Goal: Navigation & Orientation: Go to known website

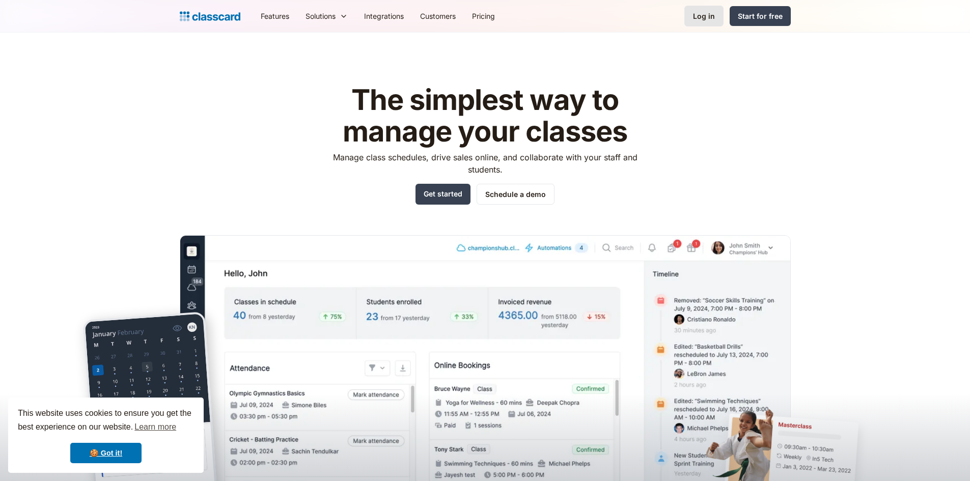
click at [705, 14] on div "Log in" at bounding box center [704, 16] width 22 height 11
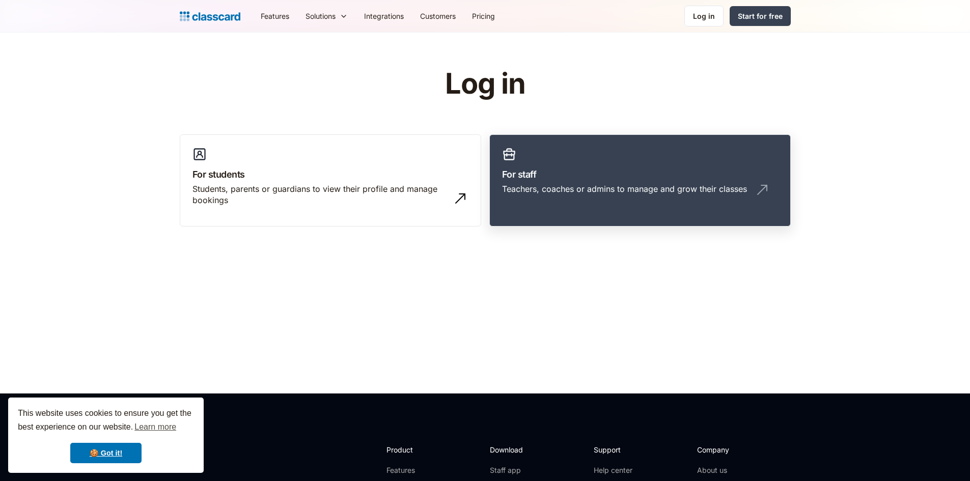
click at [499, 203] on link "For staff Teachers, coaches or admins to manage and grow their classes" at bounding box center [641, 180] width 302 height 93
